Goal: Task Accomplishment & Management: Complete application form

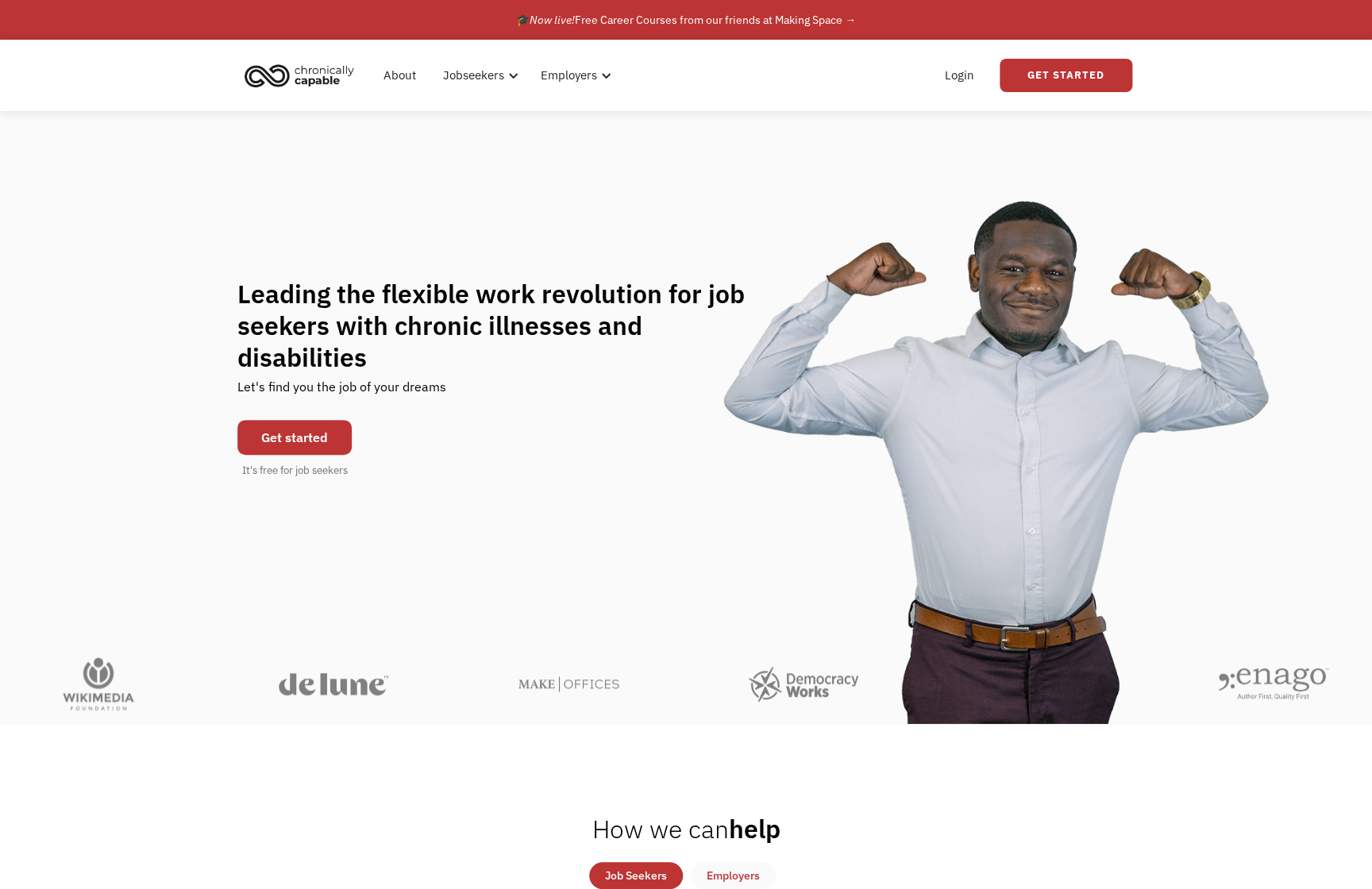
click at [283, 420] on link "Get started" at bounding box center [294, 437] width 114 height 35
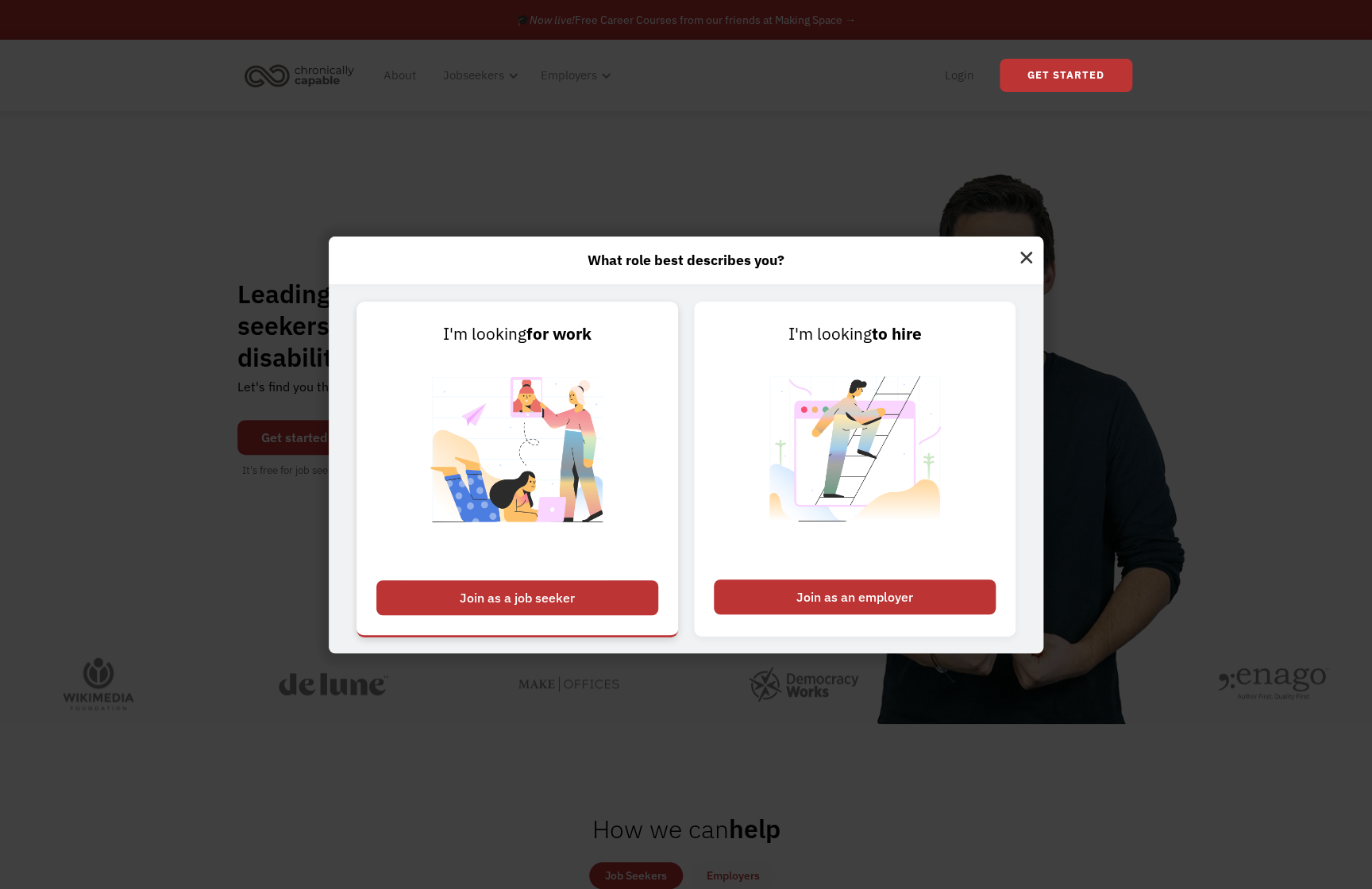
click at [538, 602] on div "Join as a job seeker" at bounding box center [518, 597] width 282 height 35
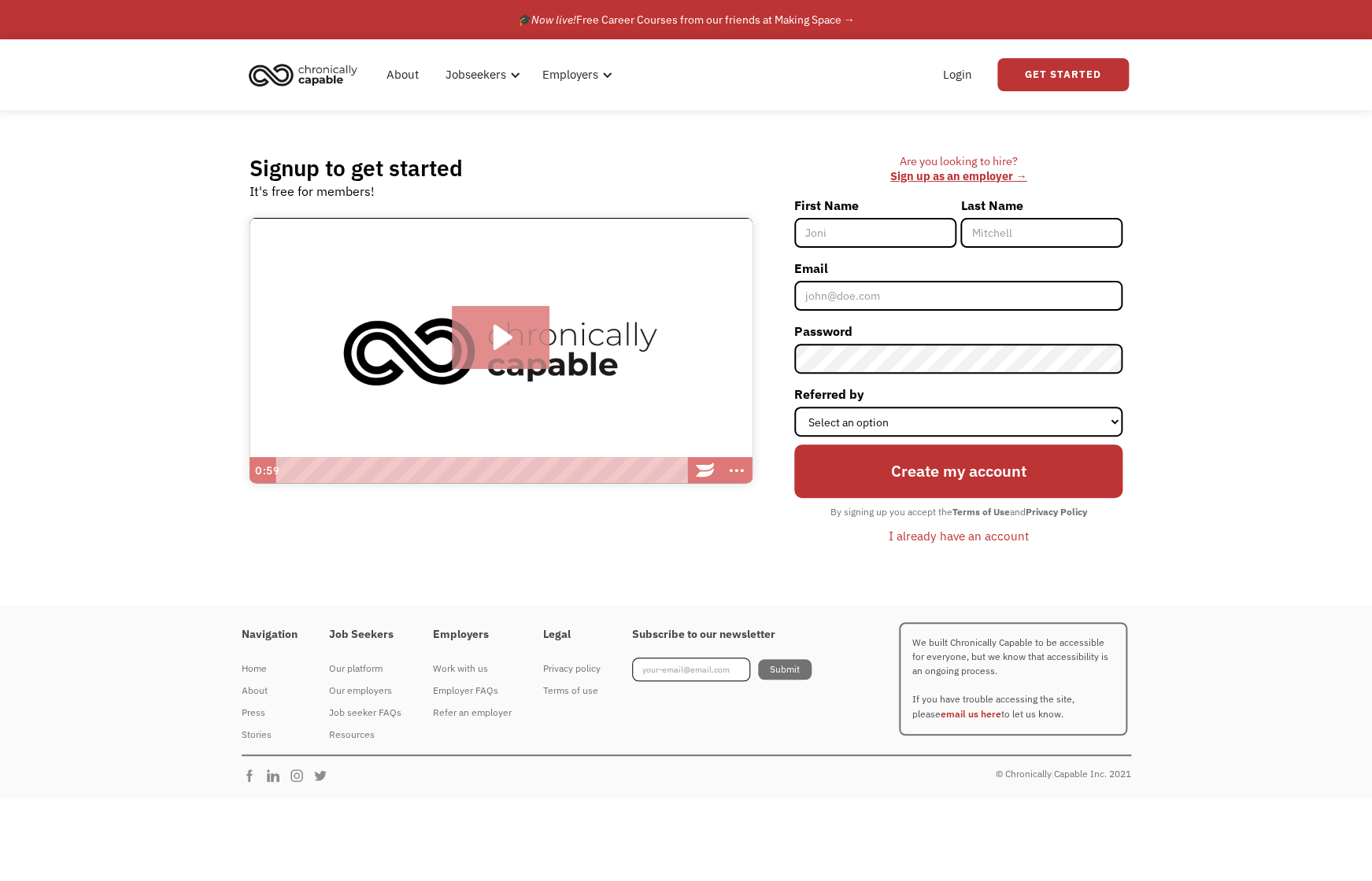
click at [503, 332] on icon "Play Video: Introducing Chronically Capable" at bounding box center [502, 338] width 19 height 25
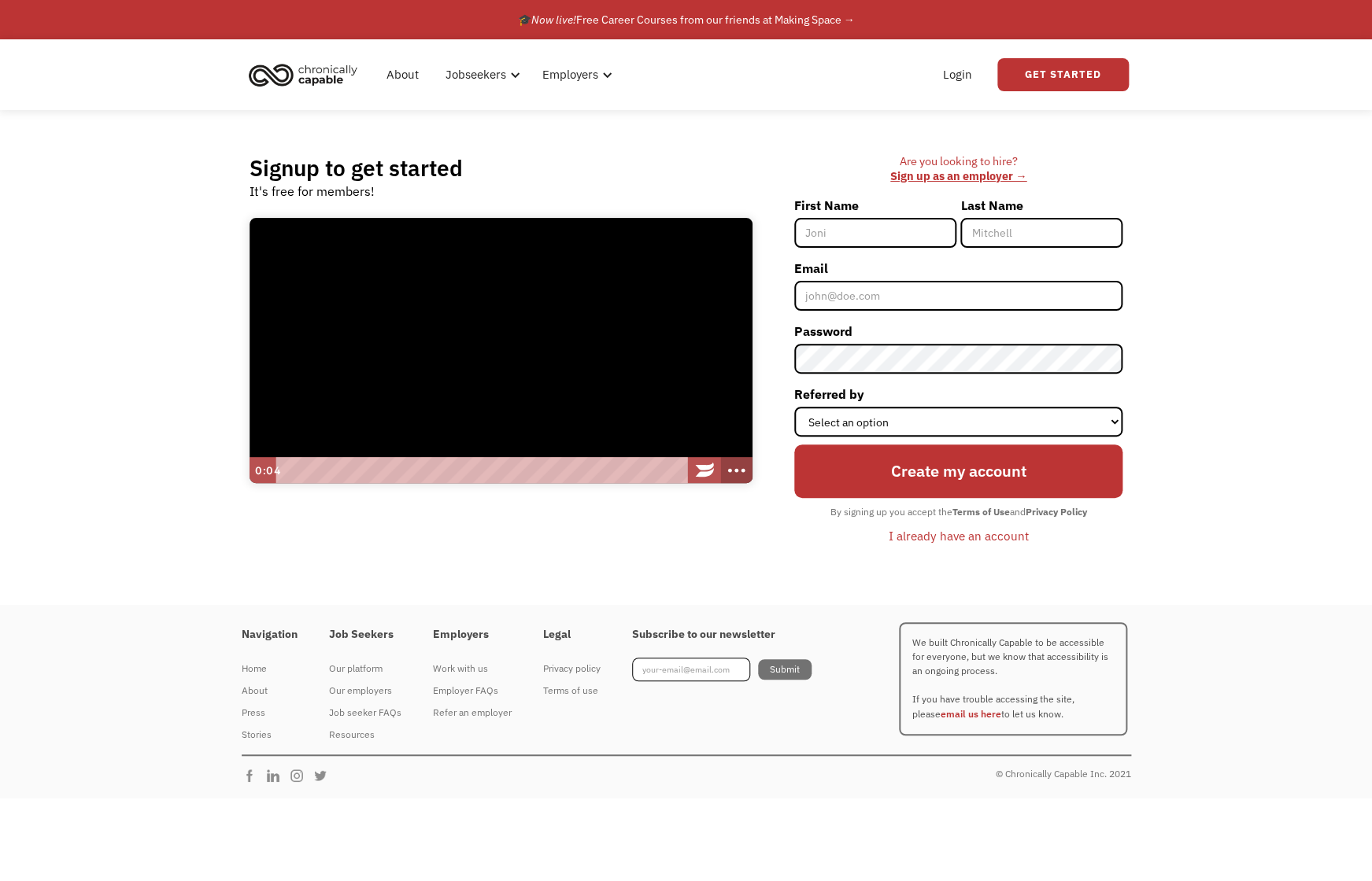
click at [737, 469] on icon "Show more buttons" at bounding box center [736, 471] width 37 height 32
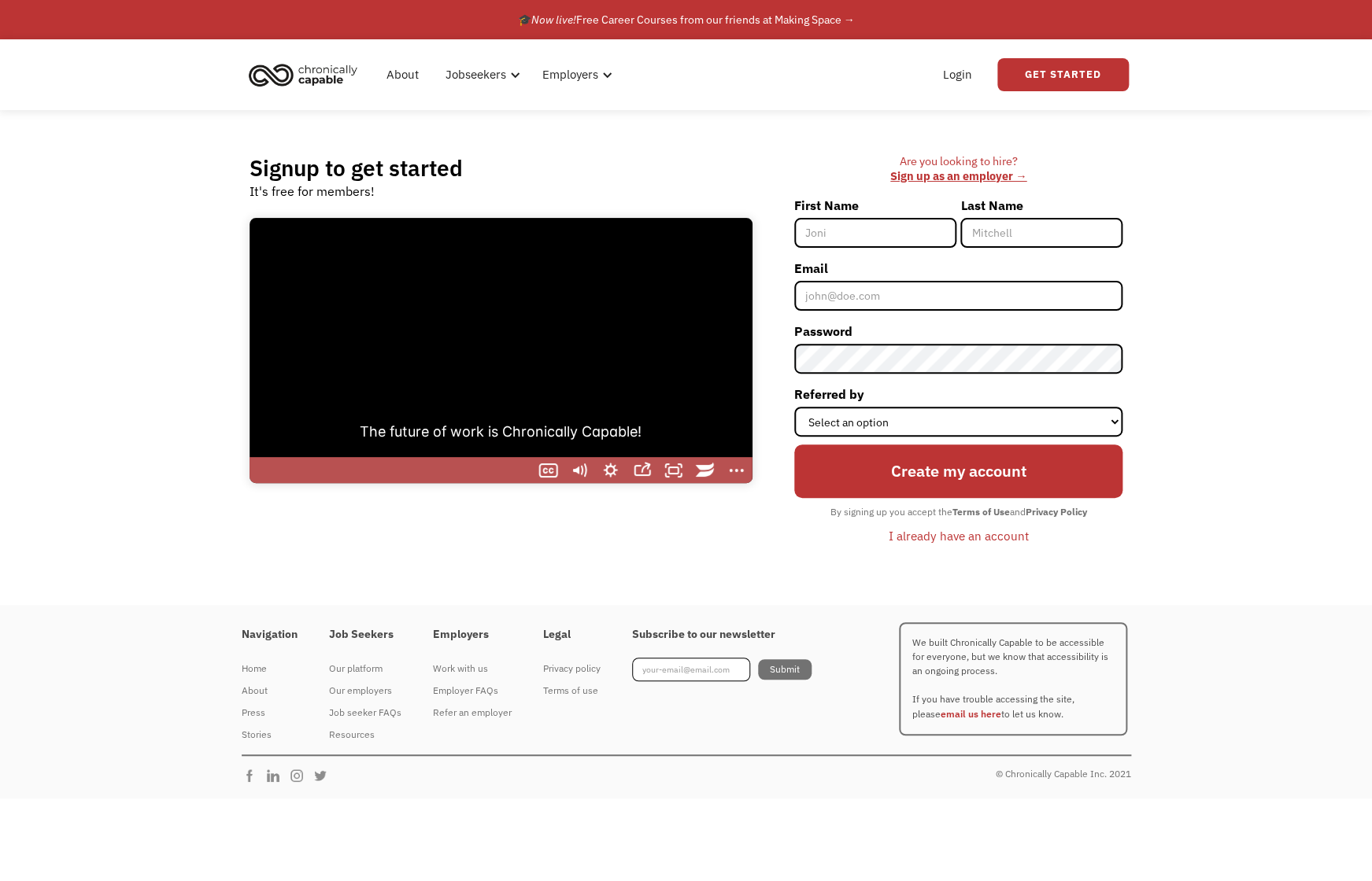
click at [618, 388] on div at bounding box center [501, 350] width 503 height 266
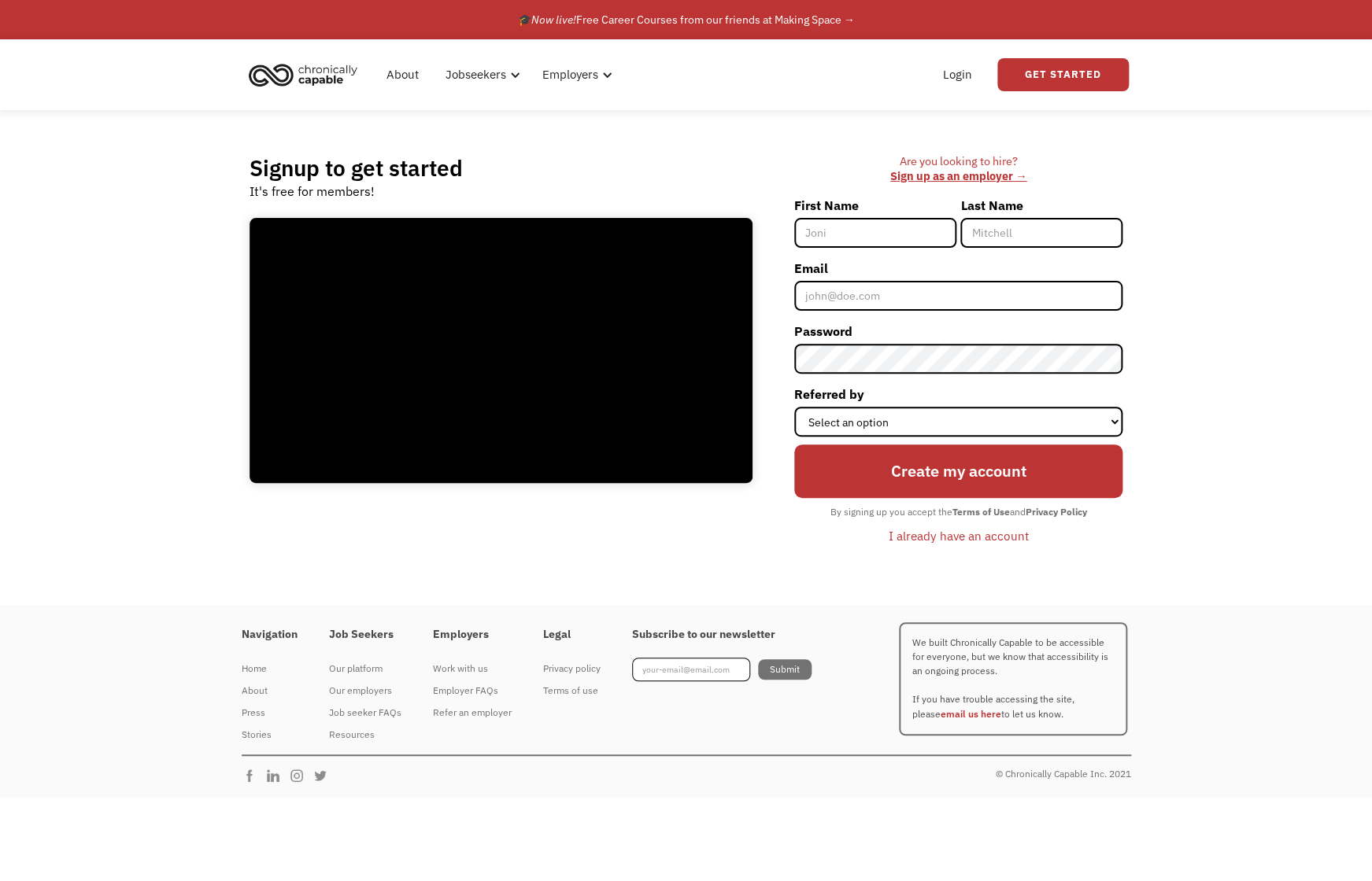
click at [275, 63] on img "home" at bounding box center [302, 75] width 118 height 35
